Goal: Communication & Community: Answer question/provide support

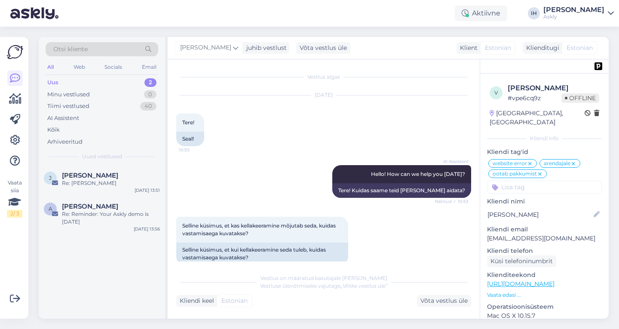
scroll to position [3015, 0]
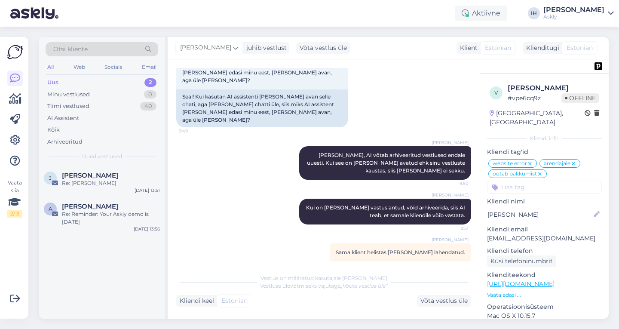
click at [37, 11] on img at bounding box center [34, 13] width 48 height 27
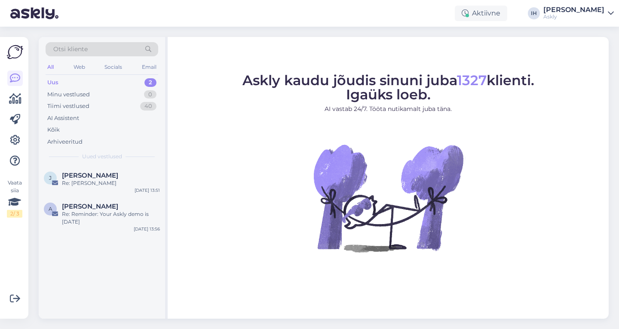
click at [604, 8] on link "Indrek Hallik Askly" at bounding box center [578, 13] width 70 height 14
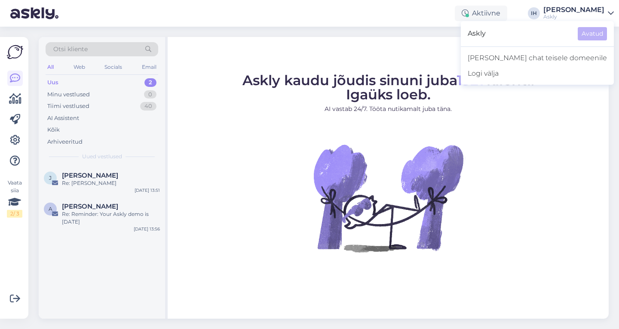
click at [11, 245] on div "Vaata siia 2 / 3" at bounding box center [15, 178] width 16 height 268
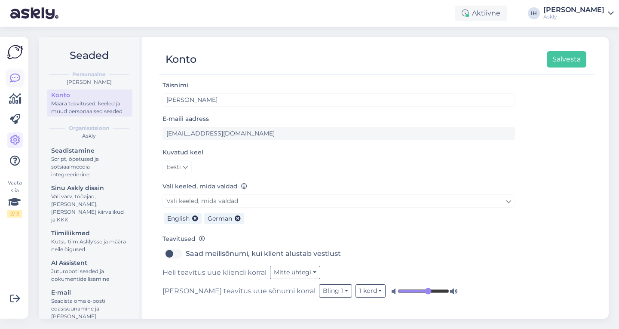
click at [17, 79] on icon at bounding box center [15, 78] width 10 height 10
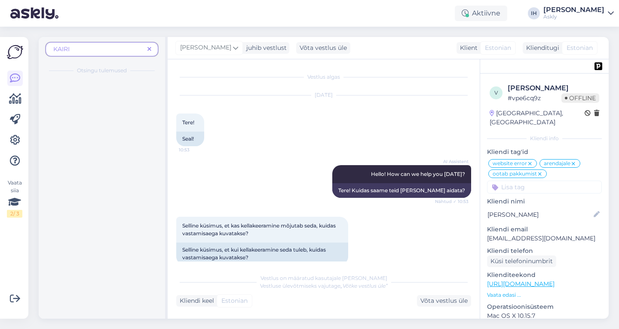
scroll to position [3015, 0]
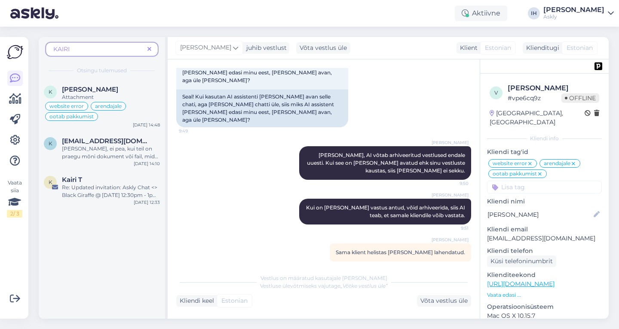
click at [149, 49] on icon at bounding box center [149, 49] width 4 height 6
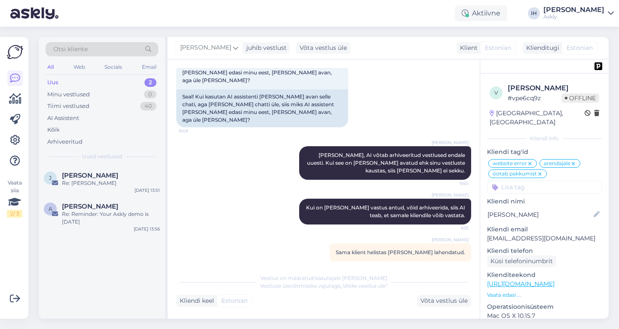
click at [124, 80] on div "Uus 2" at bounding box center [102, 82] width 113 height 12
click at [110, 80] on div "Uus 2" at bounding box center [102, 82] width 113 height 12
click at [113, 180] on div "Re: [PERSON_NAME]" at bounding box center [111, 183] width 98 height 8
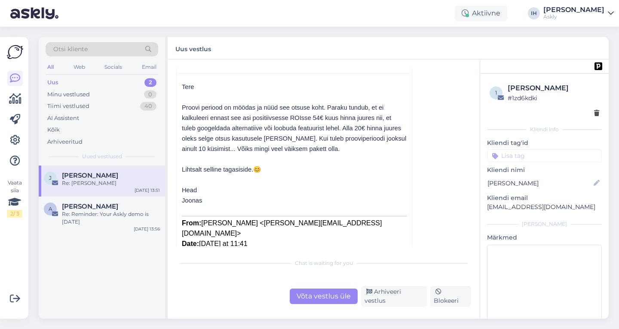
scroll to position [0, 0]
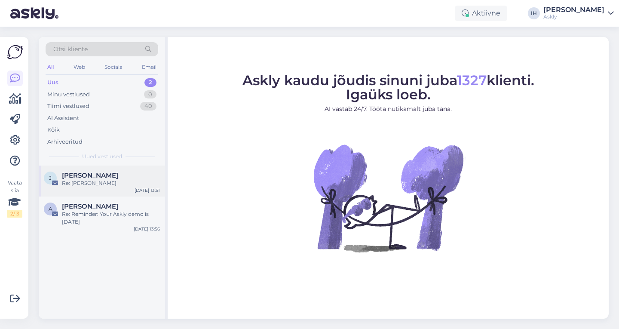
click at [88, 175] on span "[PERSON_NAME]" at bounding box center [90, 175] width 56 height 8
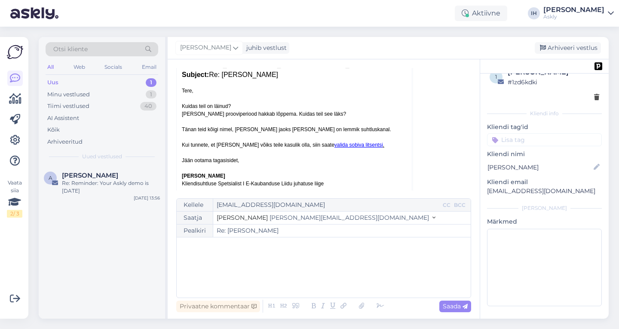
scroll to position [369, 0]
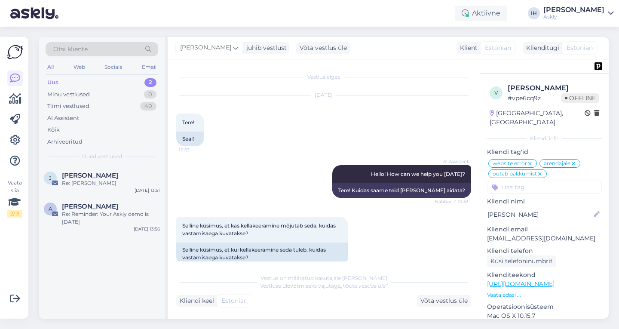
scroll to position [3015, 0]
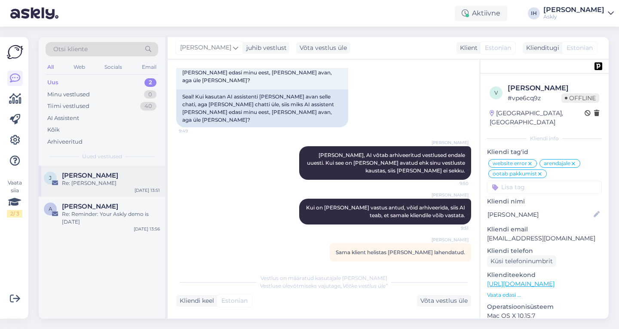
click at [83, 178] on span "[PERSON_NAME]" at bounding box center [90, 175] width 56 height 8
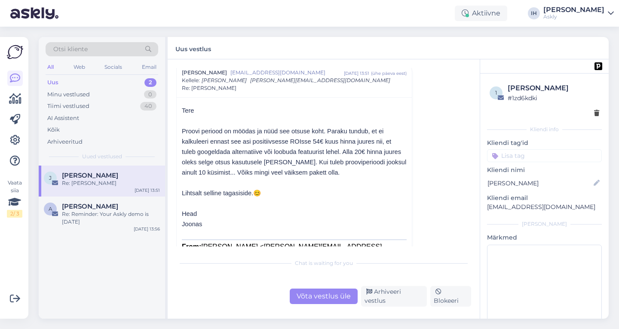
scroll to position [17, 0]
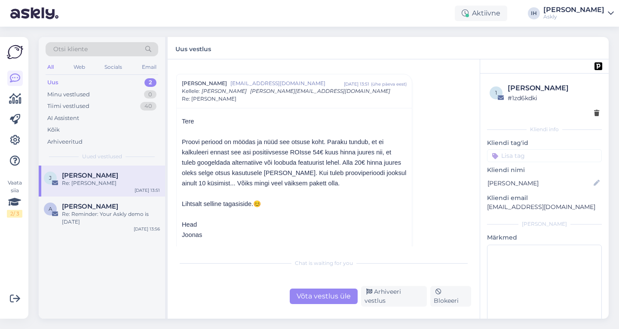
click at [319, 296] on div "Võta vestlus üle" at bounding box center [324, 295] width 68 height 15
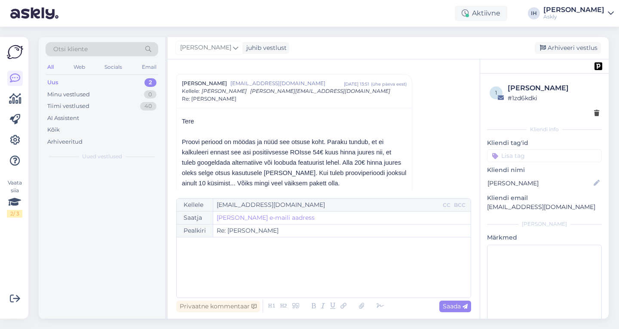
scroll to position [23, 0]
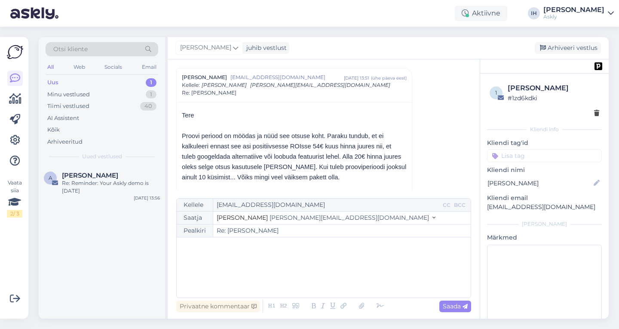
click at [317, 263] on div "﻿" at bounding box center [323, 267] width 285 height 52
click at [432, 219] on icon at bounding box center [433, 218] width 3 height 6
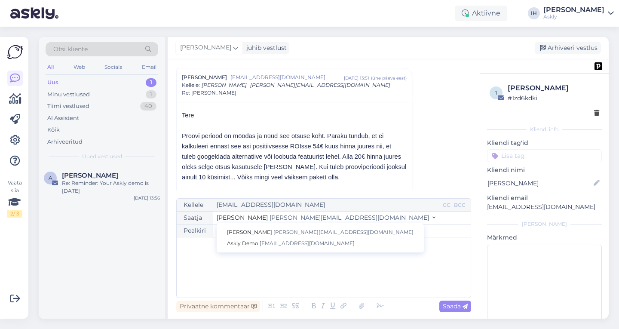
click at [374, 256] on div "﻿" at bounding box center [323, 267] width 285 height 52
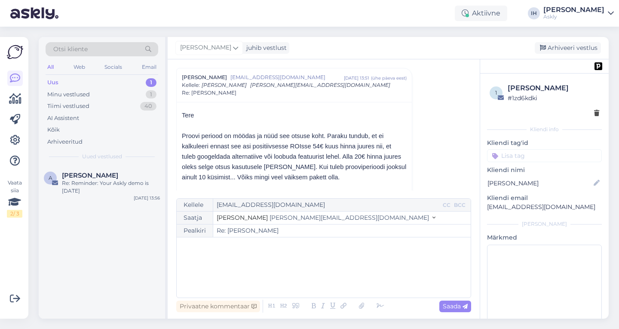
click at [432, 216] on icon at bounding box center [433, 218] width 3 height 6
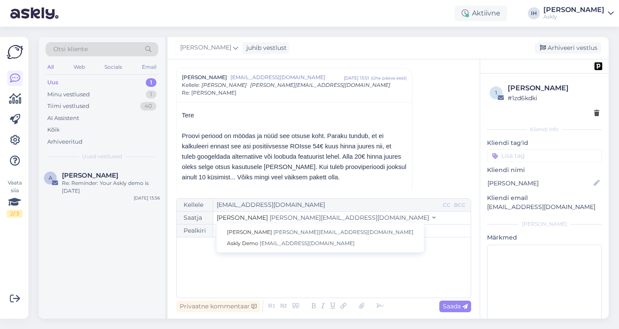
click at [432, 216] on icon at bounding box center [433, 218] width 3 height 6
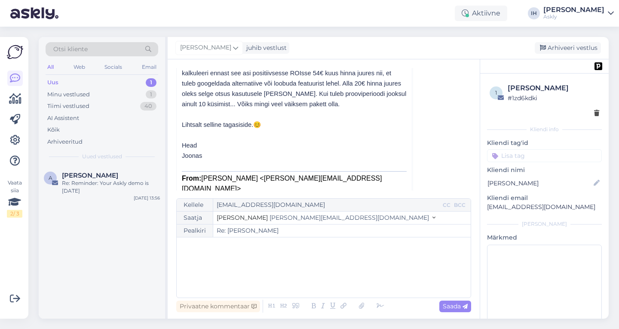
scroll to position [237, 0]
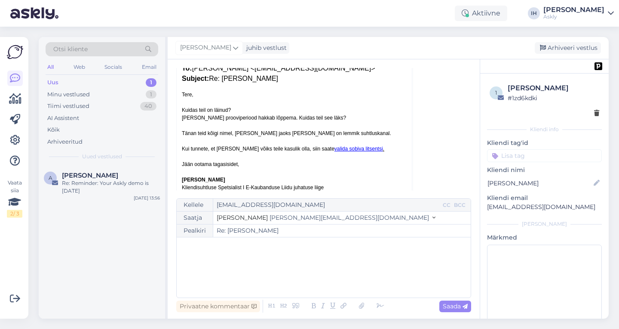
click at [327, 257] on div "﻿" at bounding box center [323, 267] width 285 height 52
click at [250, 305] on div "Privaatne kommentaar" at bounding box center [218, 306] width 84 height 12
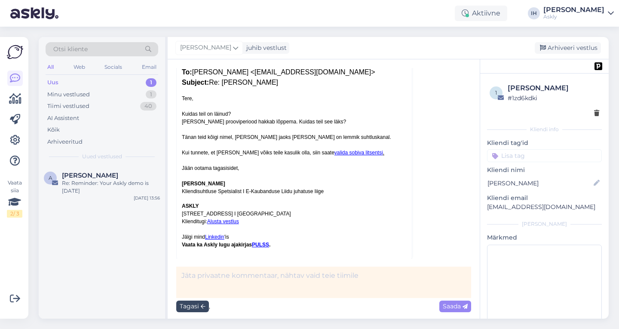
click at [195, 303] on div "Tagasi" at bounding box center [192, 306] width 33 height 12
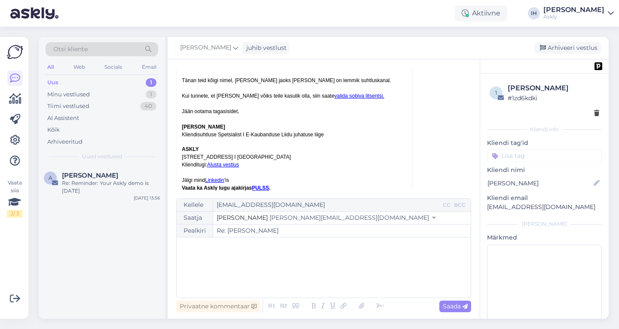
scroll to position [302, 0]
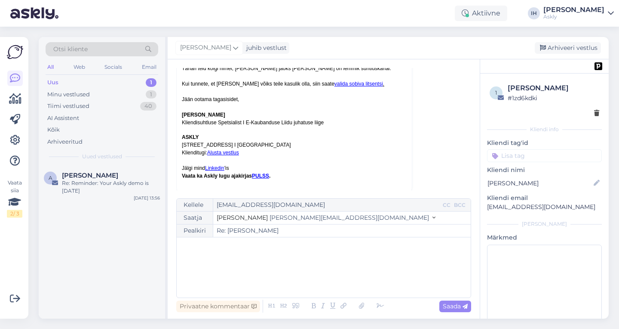
click at [432, 218] on icon at bounding box center [433, 218] width 3 height 6
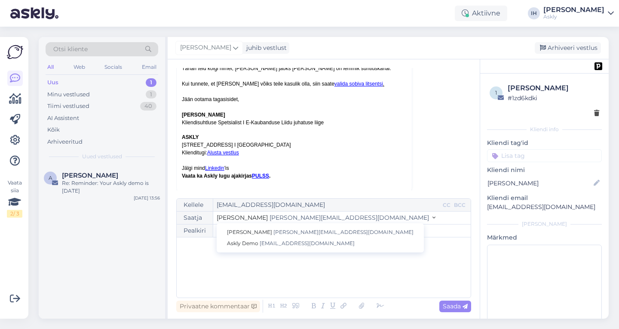
click at [432, 218] on icon at bounding box center [433, 218] width 3 height 6
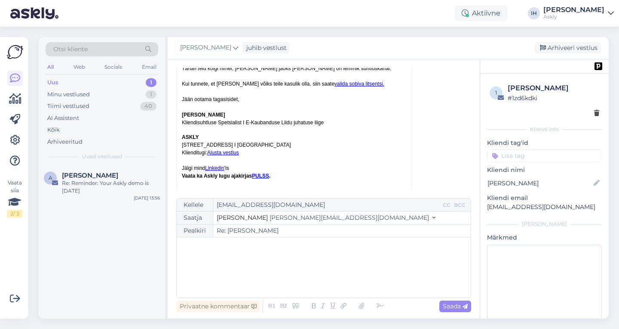
click at [432, 218] on icon at bounding box center [433, 218] width 3 height 6
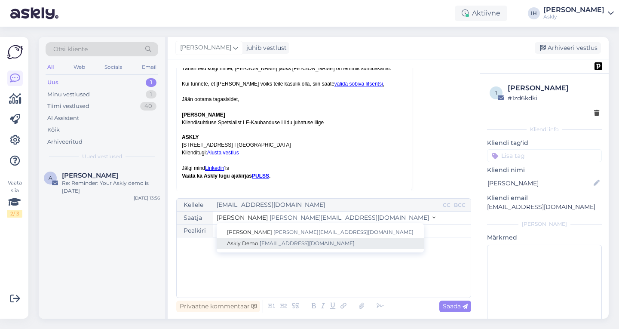
click at [290, 244] on span "[EMAIL_ADDRESS][DOMAIN_NAME]" at bounding box center [306, 243] width 95 height 6
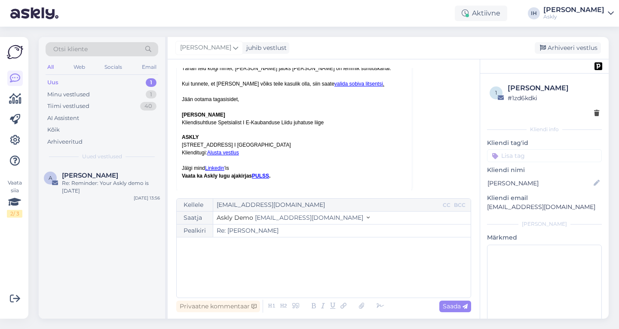
click at [285, 256] on div "﻿" at bounding box center [323, 267] width 285 height 52
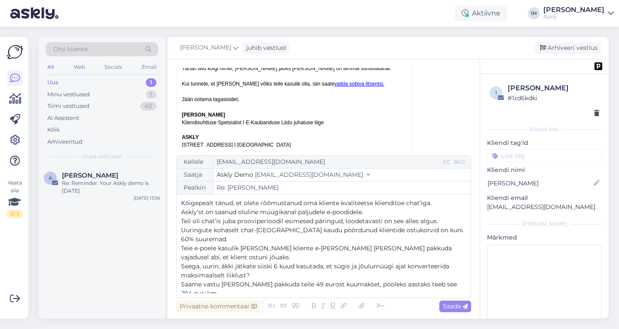
click at [426, 207] on span "Kõigepealt tänud, et olete rõõmustanud oma kliente kvaliteetse klienditoe chat’…" at bounding box center [306, 203] width 250 height 8
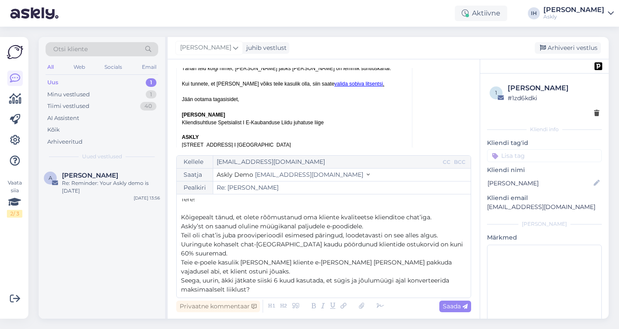
scroll to position [13, 0]
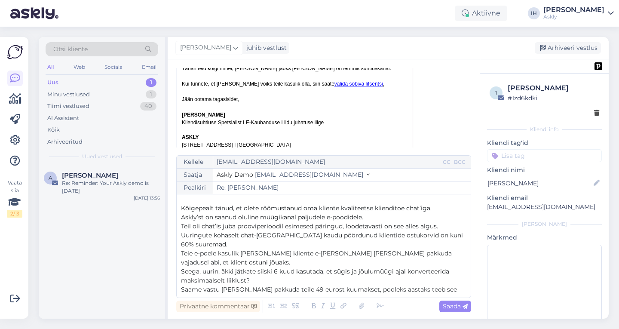
click at [447, 207] on p "Kõigepealt tänud, et olete rõõmustanud oma kliente kvaliteetse klienditoe chat’…" at bounding box center [323, 208] width 285 height 9
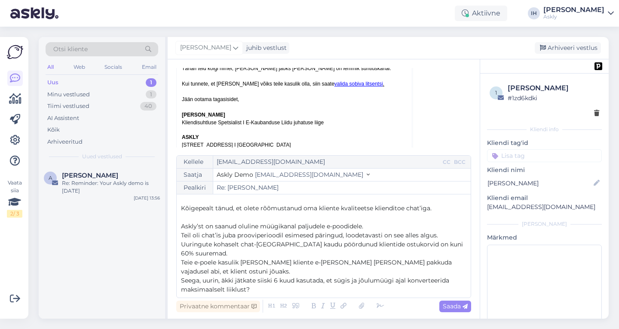
click at [230, 207] on span "Kõigepealt tänud, et olete rõõmustanud oma kliente kvaliteetse klienditoe chat’…" at bounding box center [306, 208] width 250 height 8
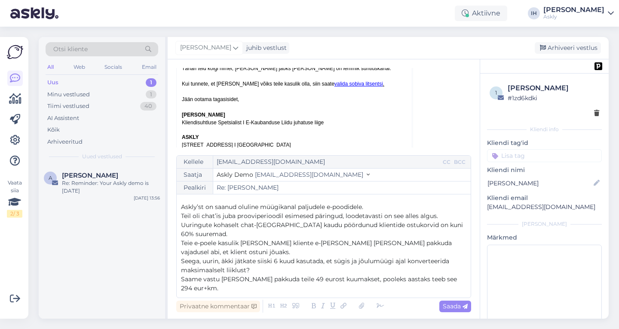
scroll to position [42, 0]
click at [202, 215] on span "Teil oli chat’is juba prooviperioodil esimesed päringud, loodetavasti on see al…" at bounding box center [309, 215] width 257 height 8
click at [241, 225] on span "Uuringute kohaselt chat-akna kaudu pöördunud klientide ostukorvid on kuni 60% s…" at bounding box center [323, 228] width 284 height 17
click at [409, 225] on span "Uuringute kohaselt on chat-akna kaudu pöördunud klientide ostukorvid on kuni 60…" at bounding box center [309, 228] width 256 height 17
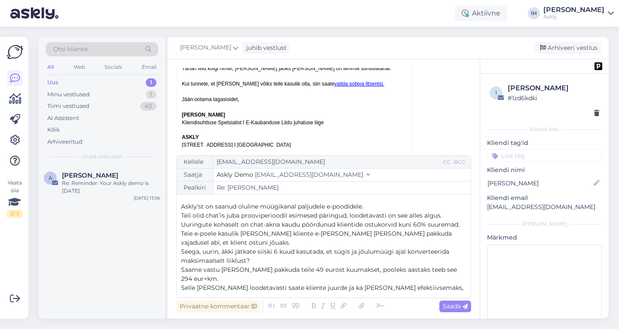
click at [226, 247] on p "Teie e-poele kasulik hoida kliente e-poe lehel ja pakkuda vajadusel abi, et kli…" at bounding box center [323, 238] width 285 height 18
click at [183, 239] on span "Teie e-poele kasulik hoida kliente e-poe lehel ja pakkuda vajadusel abi, et kli…" at bounding box center [317, 237] width 272 height 17
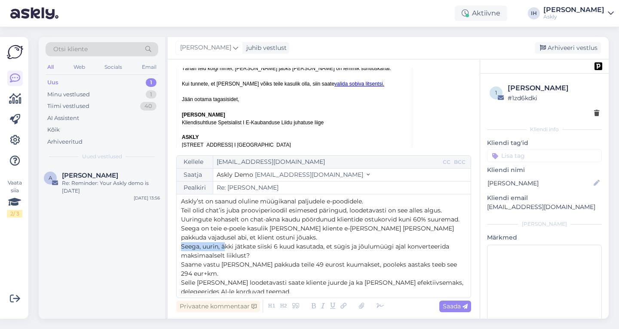
drag, startPoint x: 223, startPoint y: 253, endPoint x: 180, endPoint y: 255, distance: 43.4
click at [180, 255] on div "Kellele joonas@vintagevisual.eu CC BCC Saatja Askly Demo demo@askly.me Sandra R…" at bounding box center [323, 226] width 295 height 143
click at [248, 258] on span "Äkki jätkate siiski 6 kuud kasutada, et sügis ja jõulumüügi ajal konverteerida …" at bounding box center [319, 250] width 276 height 17
click at [268, 257] on span "Äkki jätkate siiski 6 kuud kasutada, et sügis ja jõulumüügi ajal konverteerida …" at bounding box center [319, 250] width 276 height 17
click at [379, 260] on p "Äkki jätkate siiski 6 kuud kasutamist, et sügis ja jõulumüügi ajal konverteerid…" at bounding box center [323, 251] width 285 height 18
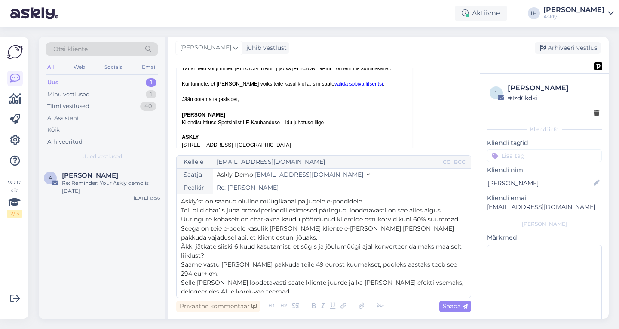
click at [317, 257] on span "Äkki jätkate siiski 6 kuud kasutamist, et sügis ja jõulumüügi ajal konverteerid…" at bounding box center [322, 250] width 282 height 17
click at [376, 256] on span "Äkki jätkate siiski 6 kuud kasutamist, et sügis- ja jõulumüügi ajal konverteeri…" at bounding box center [323, 250] width 284 height 17
click at [267, 273] on span "Saame vastu [PERSON_NAME] pakkuda teile 49 eurost kuumakset, pooleks aastaks te…" at bounding box center [319, 268] width 277 height 17
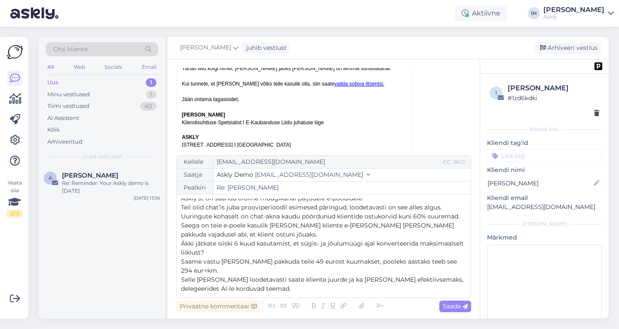
click at [224, 280] on span "Selle ajal peale loodetavasti saate kliente juurde ja ka oma tööd efektiivsemak…" at bounding box center [323, 283] width 284 height 17
click at [292, 281] on span "Selle ajal peale saate loodetavasti saate kliente juurde ja ka oma tööd efektii…" at bounding box center [308, 283] width 254 height 17
click at [262, 291] on p "Selle ajal peale saate loodetavasti kliente juurde ja ka oma tööd efektiivsemak…" at bounding box center [323, 284] width 285 height 18
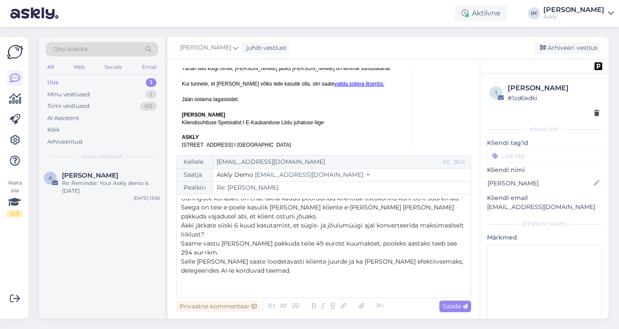
scroll to position [86, 0]
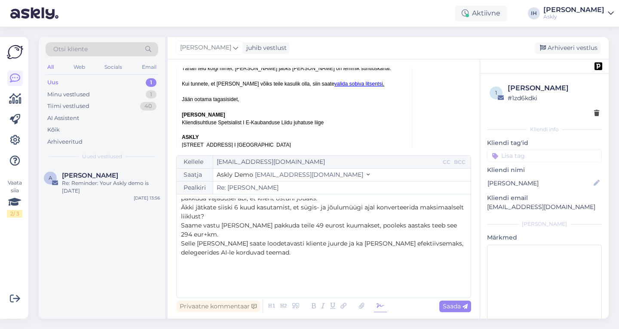
click at [378, 306] on icon at bounding box center [380, 306] width 13 height 12
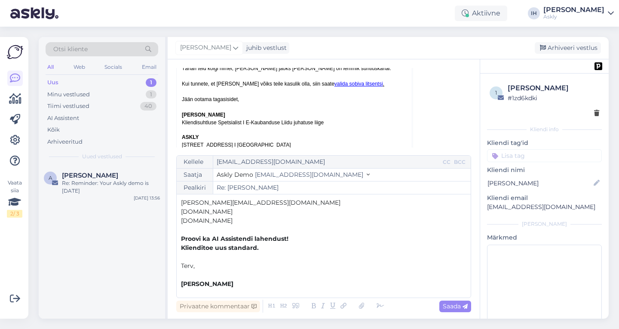
scroll to position [143, 0]
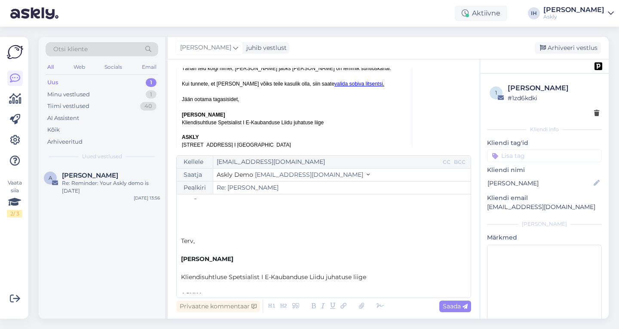
drag, startPoint x: 286, startPoint y: 289, endPoint x: 186, endPoint y: 238, distance: 111.8
click at [186, 238] on div "Tere! ﻿ Kõigepealt aitäh tagasiside eest ja tänud, et olete rõõmustanud oma kli…" at bounding box center [323, 245] width 285 height 95
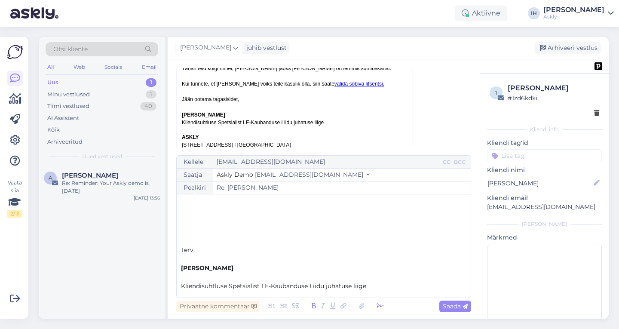
click at [375, 305] on icon at bounding box center [380, 306] width 13 height 12
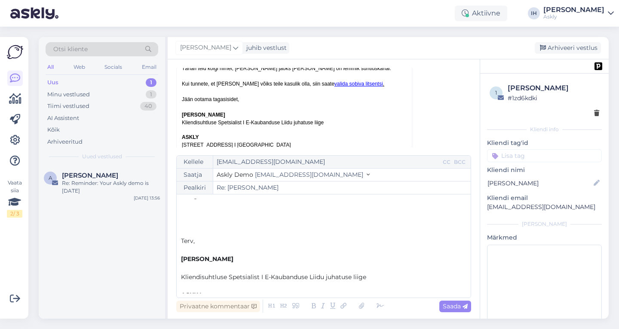
click at [188, 218] on p "﻿" at bounding box center [323, 213] width 285 height 9
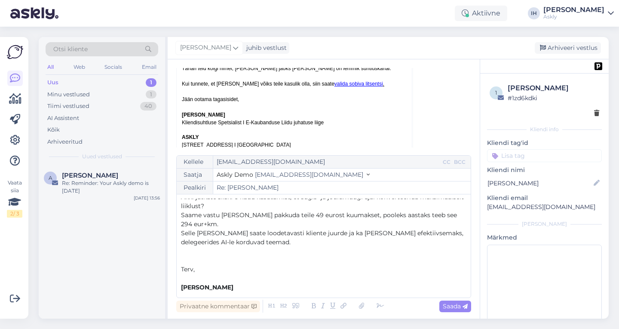
scroll to position [97, 0]
click at [370, 243] on span "Selle ajal peale saate loodetavasti kliente juurde ja ka oma tööd efektiivsemak…" at bounding box center [323, 236] width 284 height 17
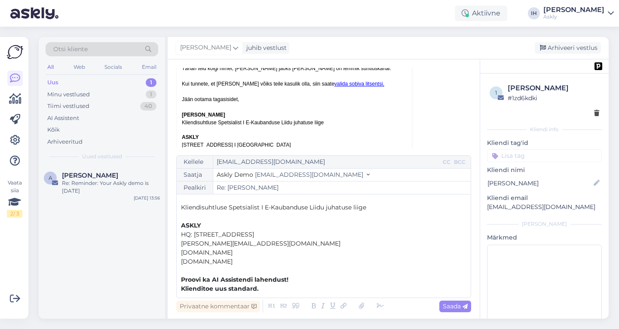
scroll to position [203, 0]
click at [455, 305] on span "Saada" at bounding box center [454, 306] width 25 height 8
type input "Re: Re: Kiire küsimus"
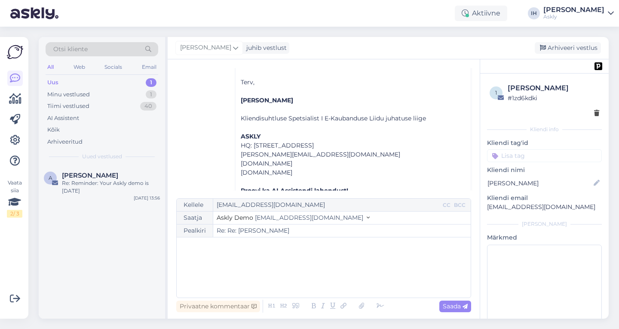
scroll to position [667, 0]
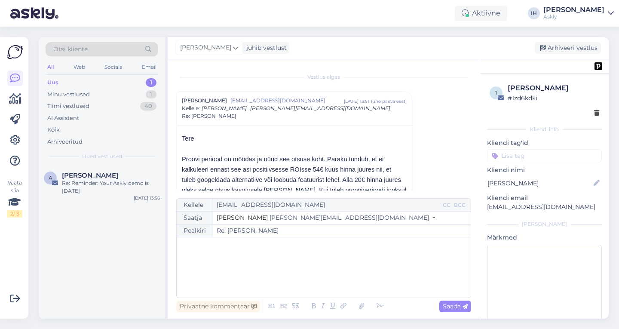
scroll to position [369, 0]
